Goal: Information Seeking & Learning: Understand process/instructions

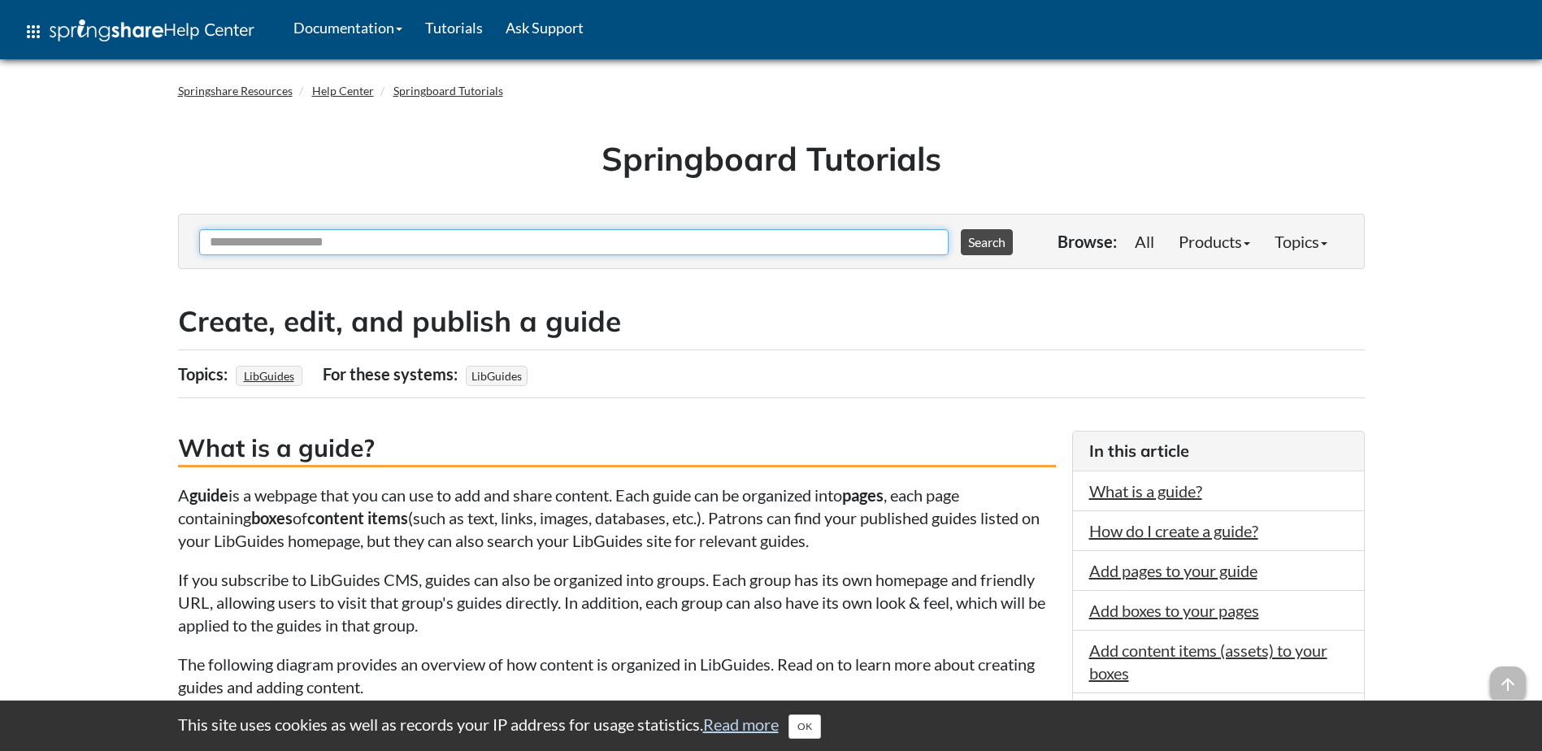
click at [365, 244] on input "Ask Another Question" at bounding box center [574, 242] width 750 height 26
type input "**********"
click at [961, 229] on button "Search" at bounding box center [987, 242] width 52 height 26
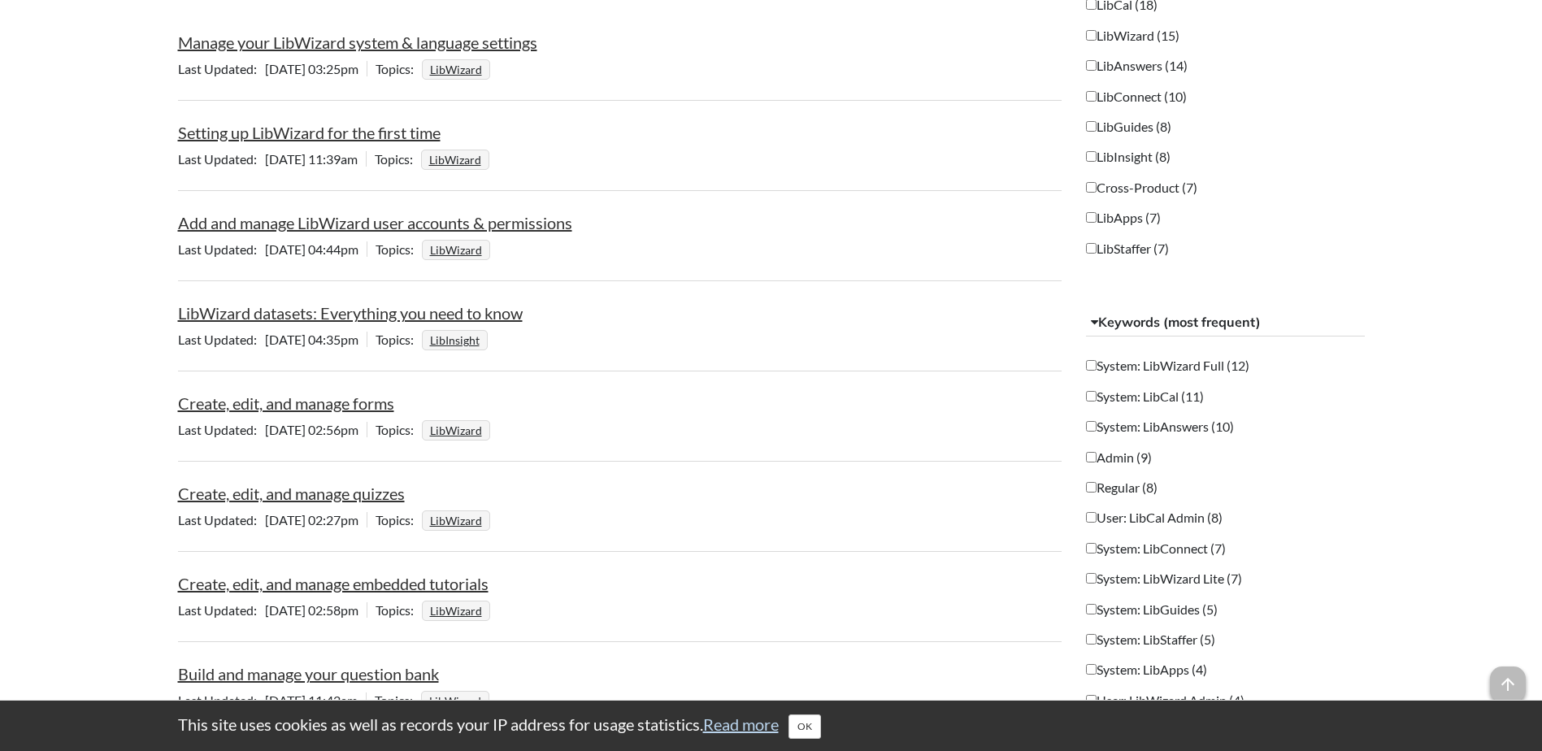
scroll to position [569, 0]
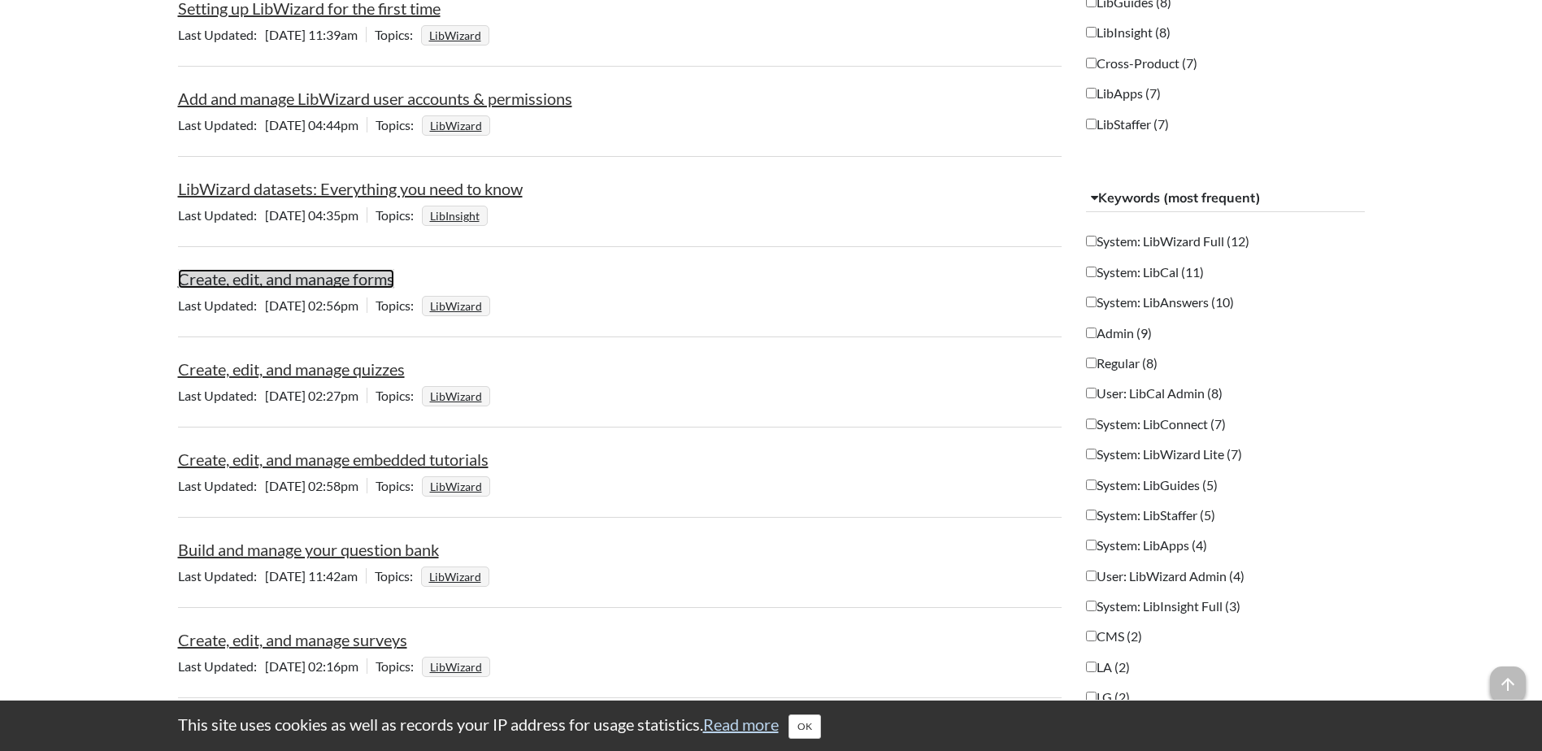
click at [328, 283] on link "Create, edit, and manage forms" at bounding box center [286, 279] width 216 height 20
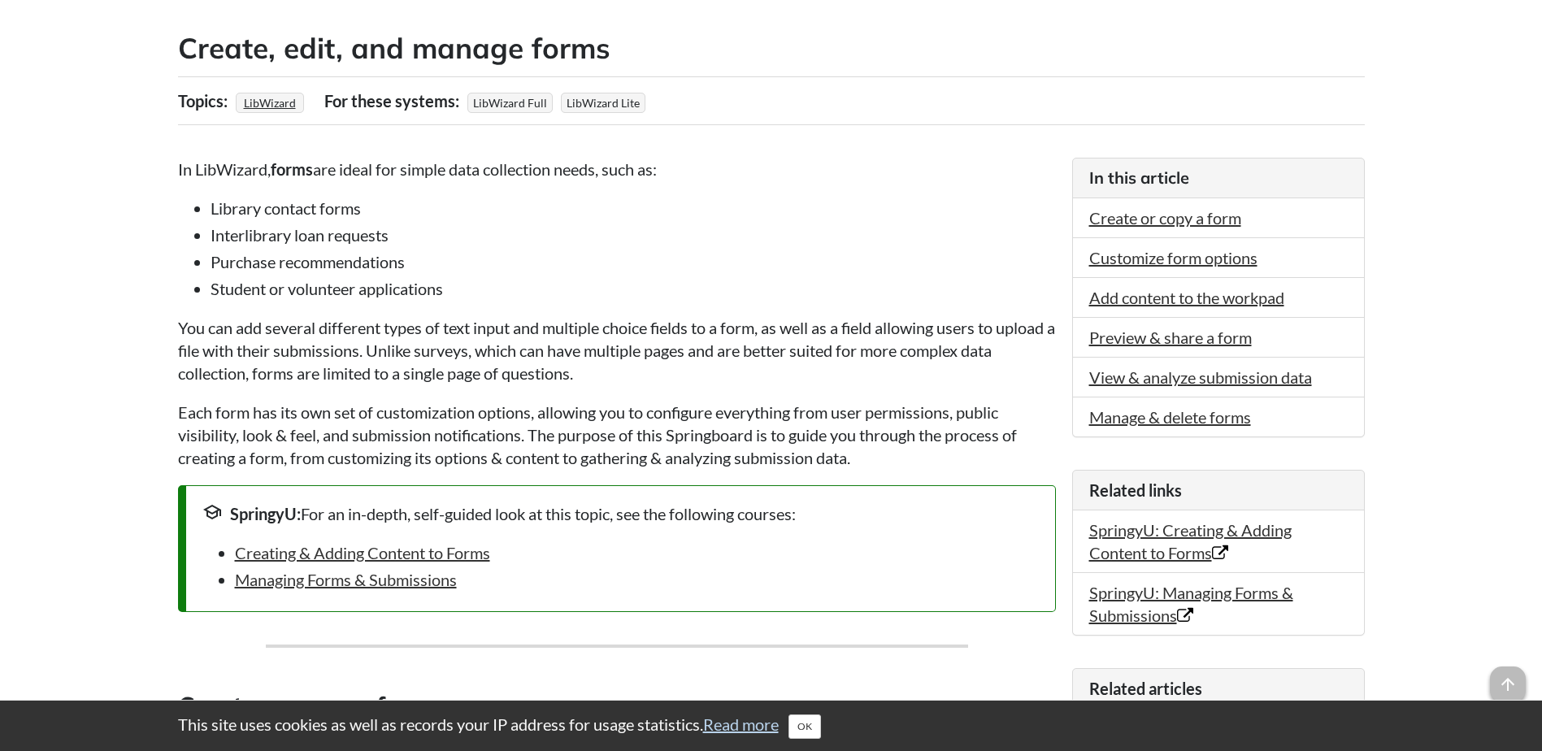
scroll to position [244, 0]
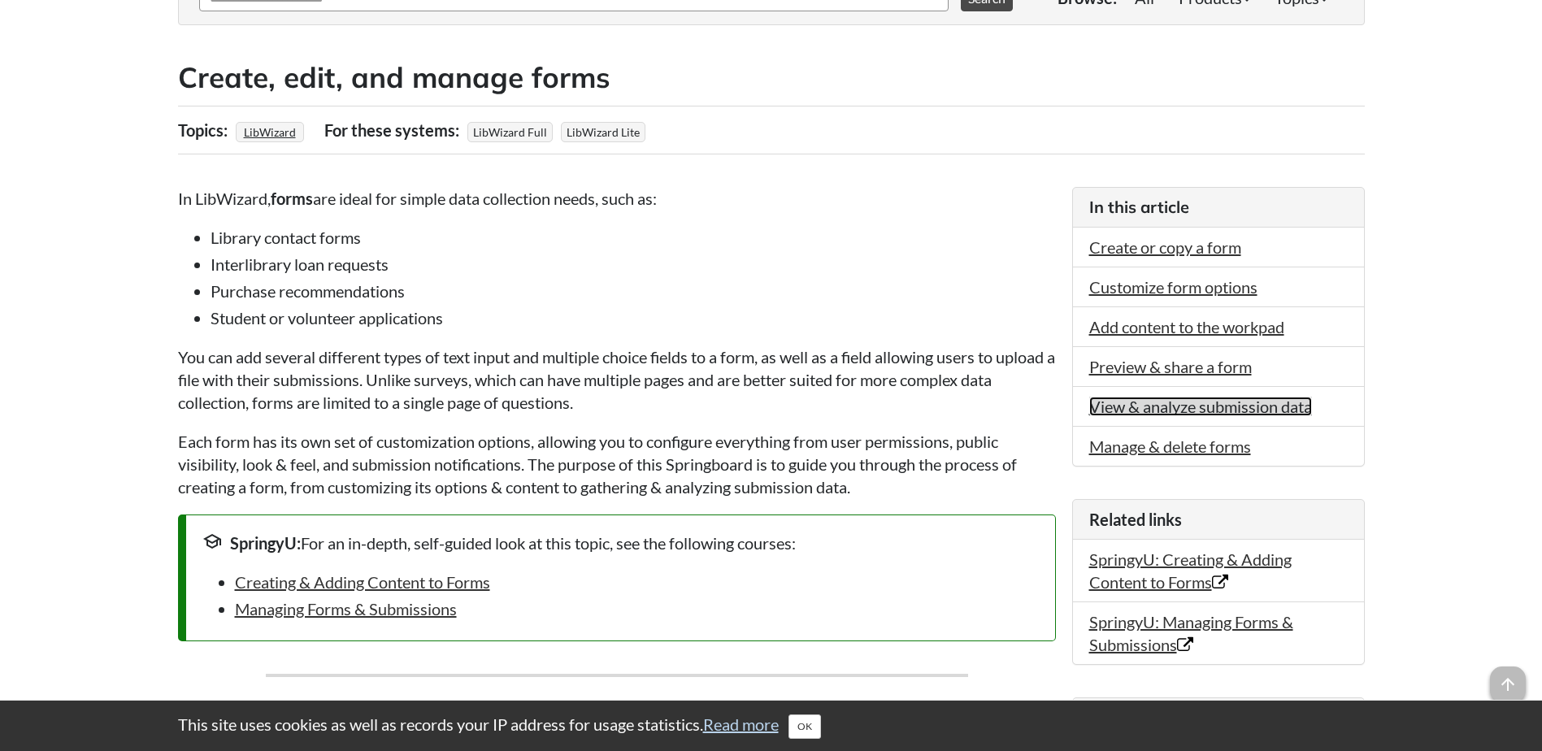
click at [1185, 405] on link "View & analyze submission data" at bounding box center [1200, 407] width 223 height 20
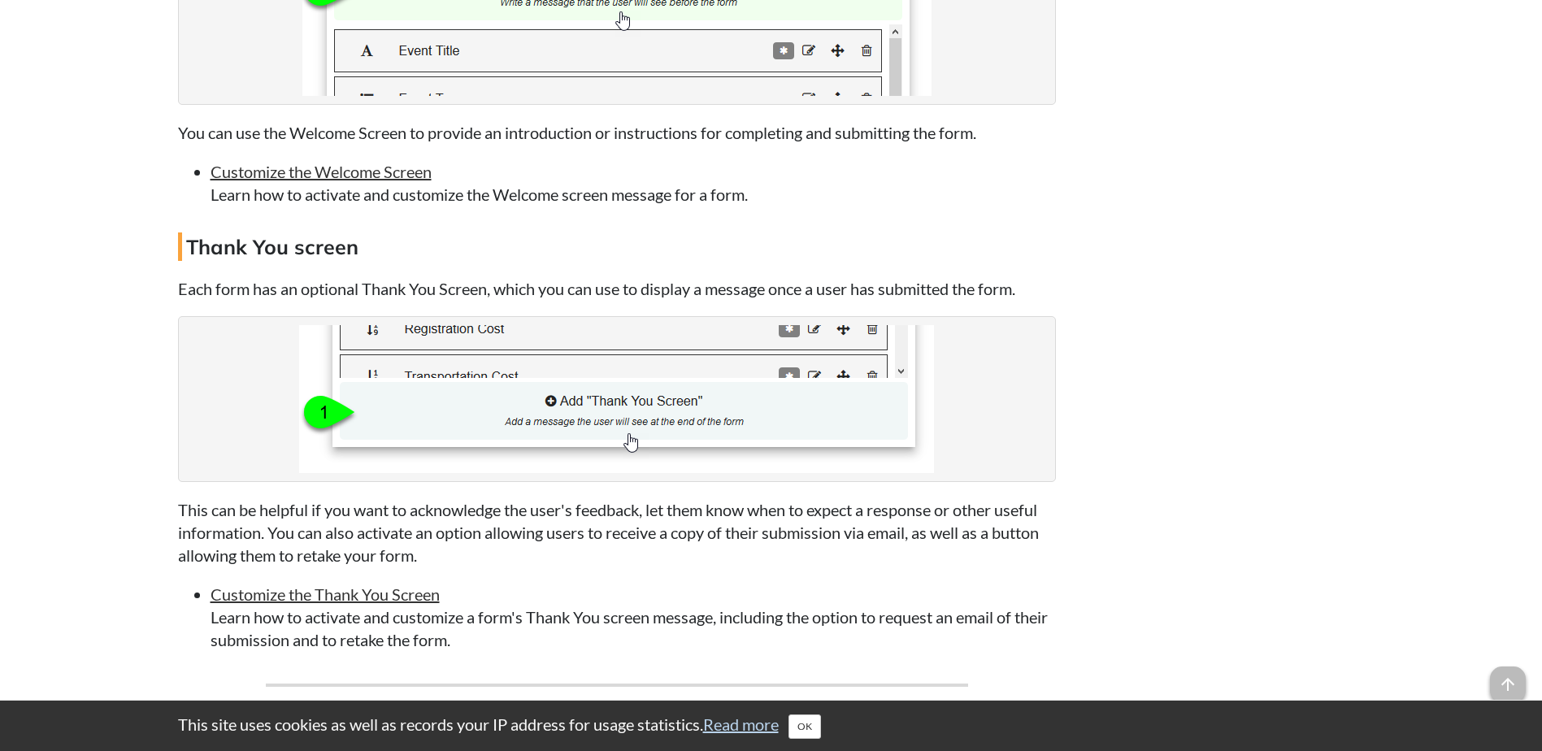
scroll to position [4419, 0]
